Goal: Entertainment & Leisure: Consume media (video, audio)

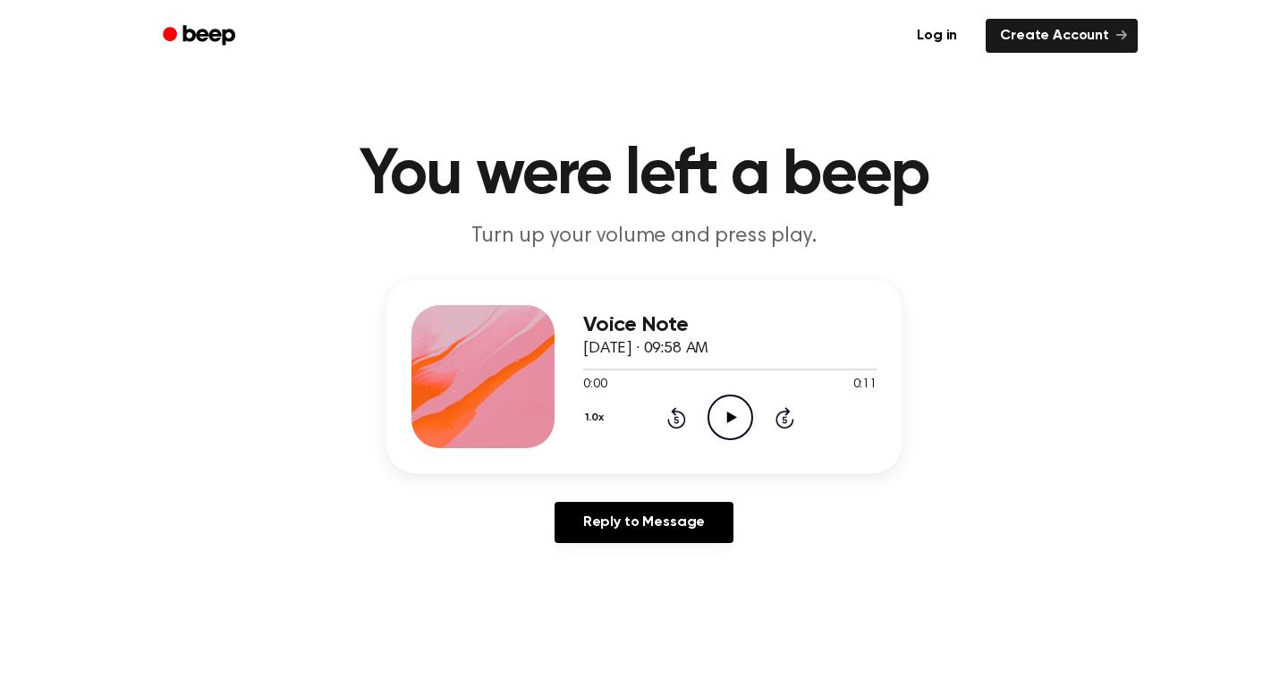
click at [724, 422] on icon "Play Audio" at bounding box center [731, 418] width 46 height 46
click at [711, 420] on icon "Play Audio" at bounding box center [731, 418] width 46 height 46
click at [725, 421] on icon "Play Audio" at bounding box center [731, 418] width 46 height 46
click at [722, 423] on icon "Play Audio" at bounding box center [731, 418] width 46 height 46
click at [709, 420] on circle at bounding box center [731, 417] width 44 height 44
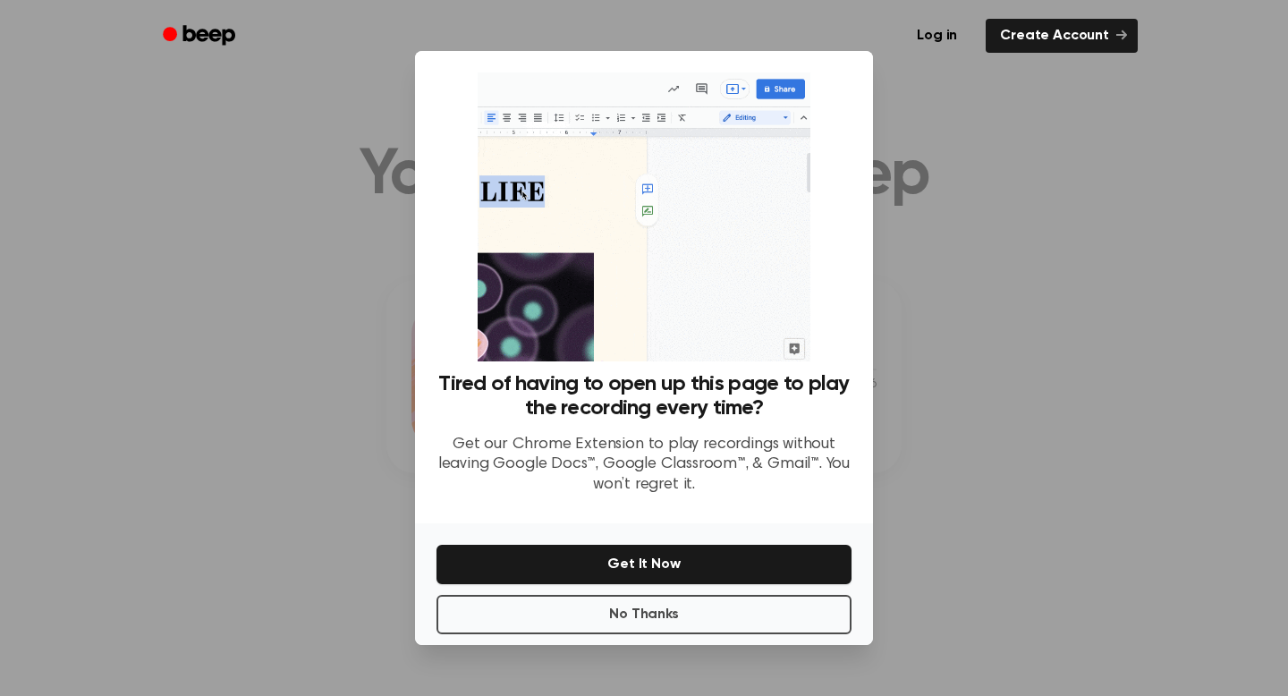
click at [791, 17] on ul "Log in Create Account" at bounding box center [702, 35] width 872 height 41
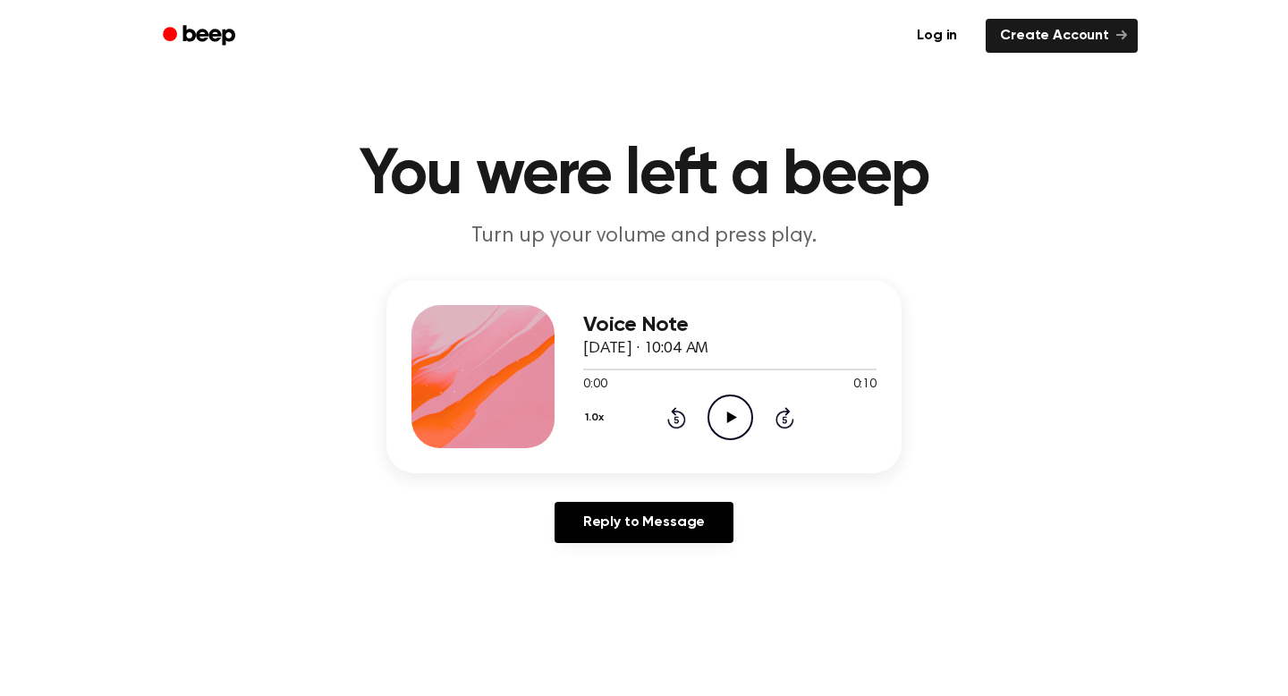
click at [712, 435] on icon "Play Audio" at bounding box center [731, 418] width 46 height 46
